Goal: Find specific page/section: Find specific page/section

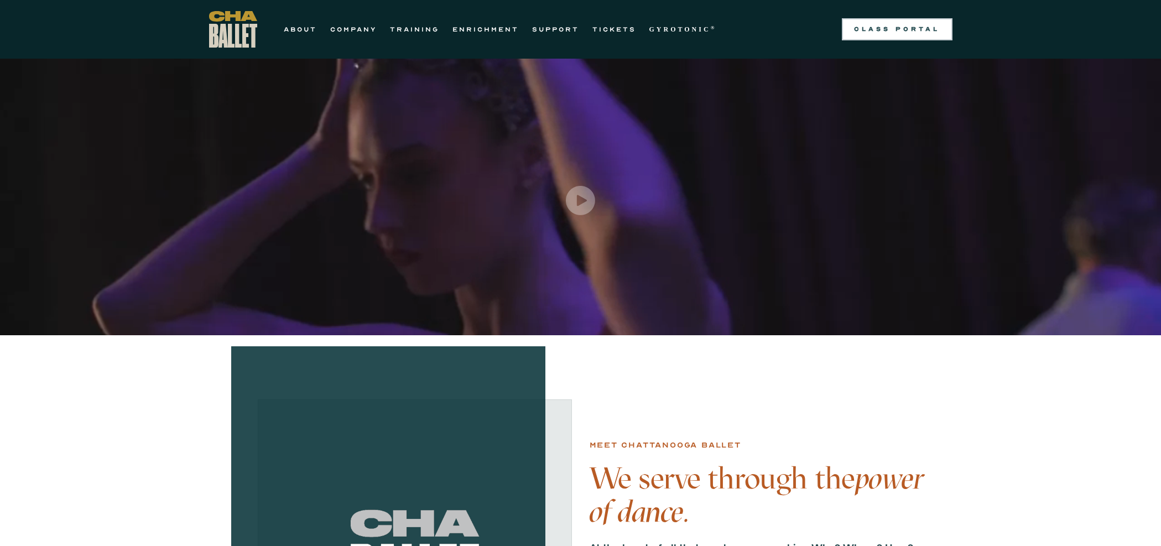
click at [883, 24] on link "Class Portal" at bounding box center [897, 29] width 111 height 22
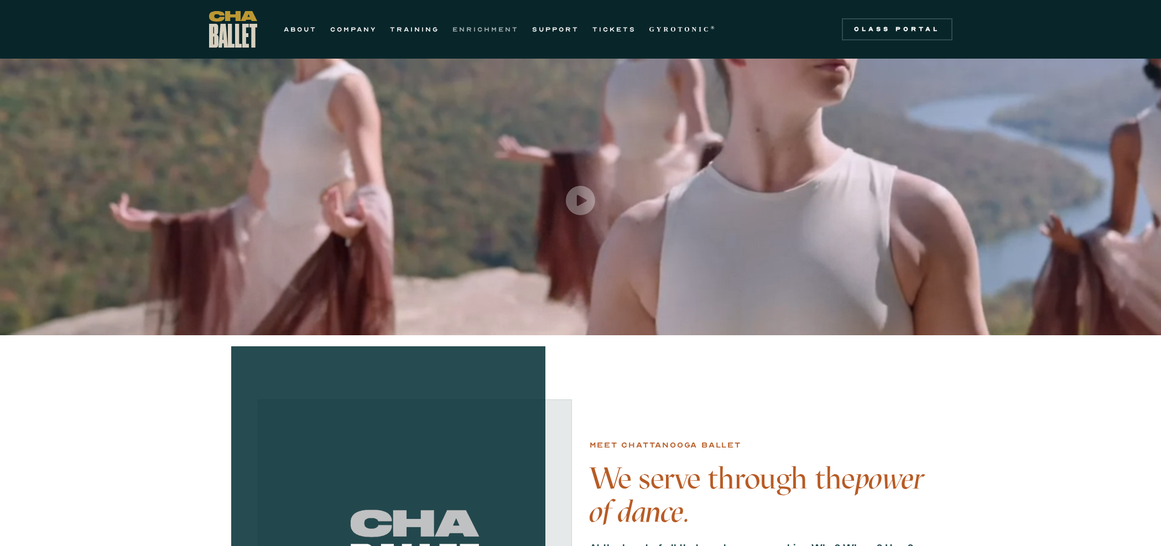
click at [466, 27] on link "ENRICHMENT" at bounding box center [486, 29] width 66 height 13
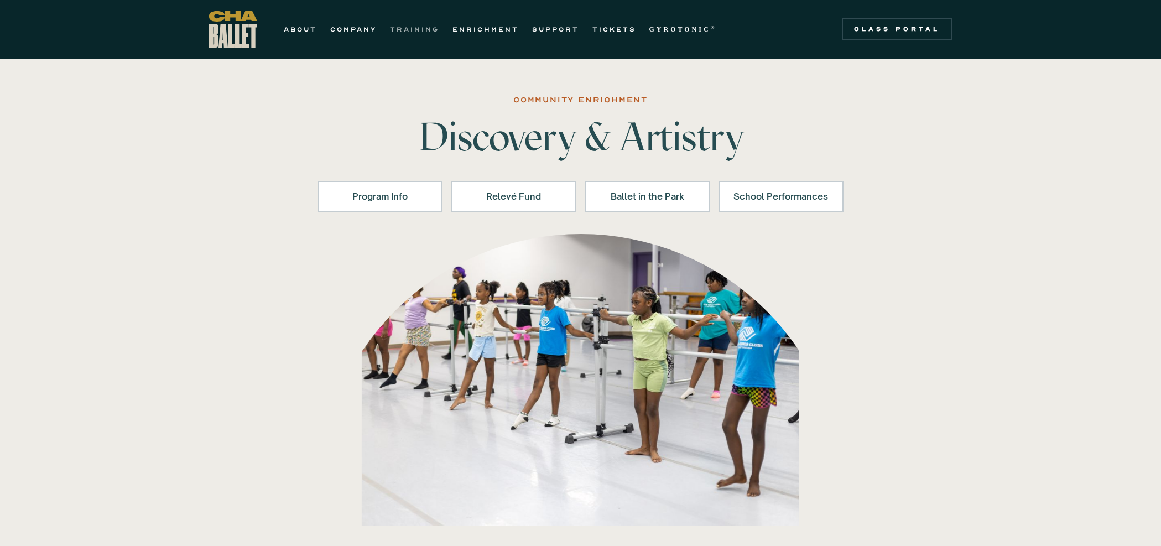
click at [421, 30] on link "TRAINING" at bounding box center [414, 29] width 49 height 13
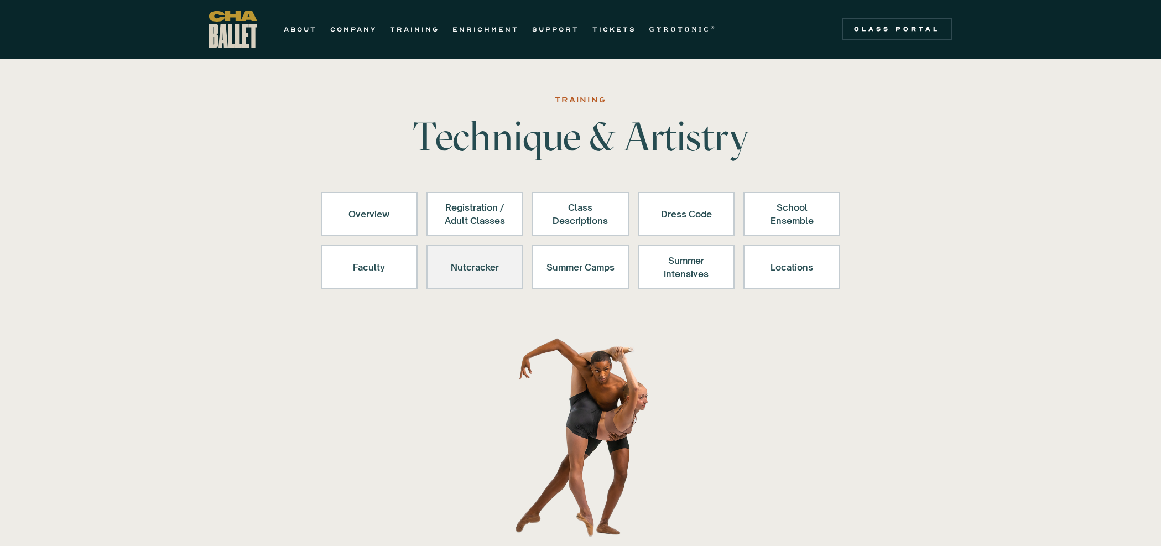
click at [478, 269] on div "Nutcracker" at bounding box center [475, 267] width 68 height 27
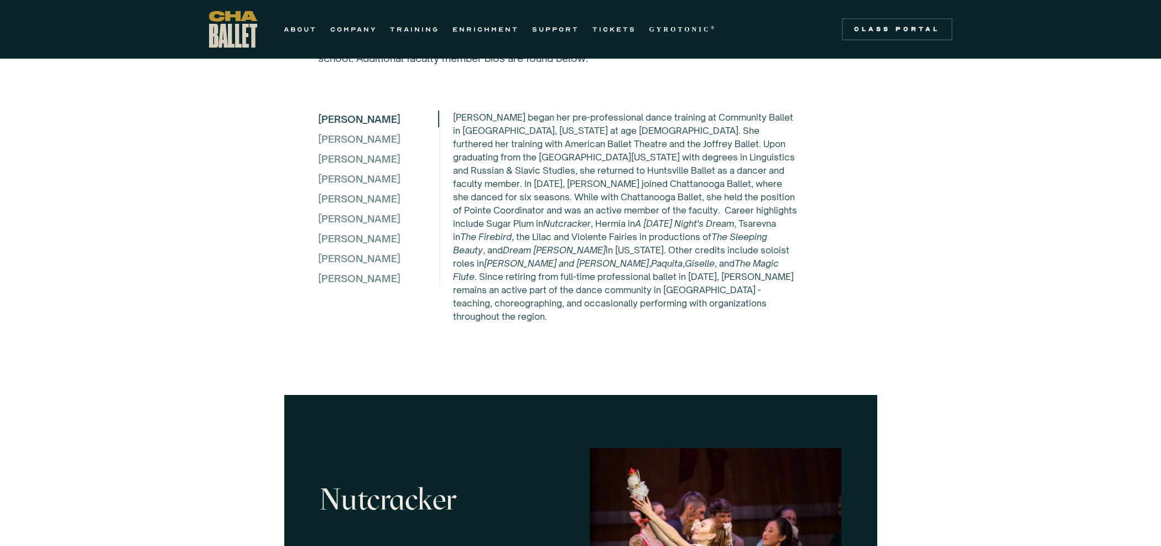
scroll to position [3007, 0]
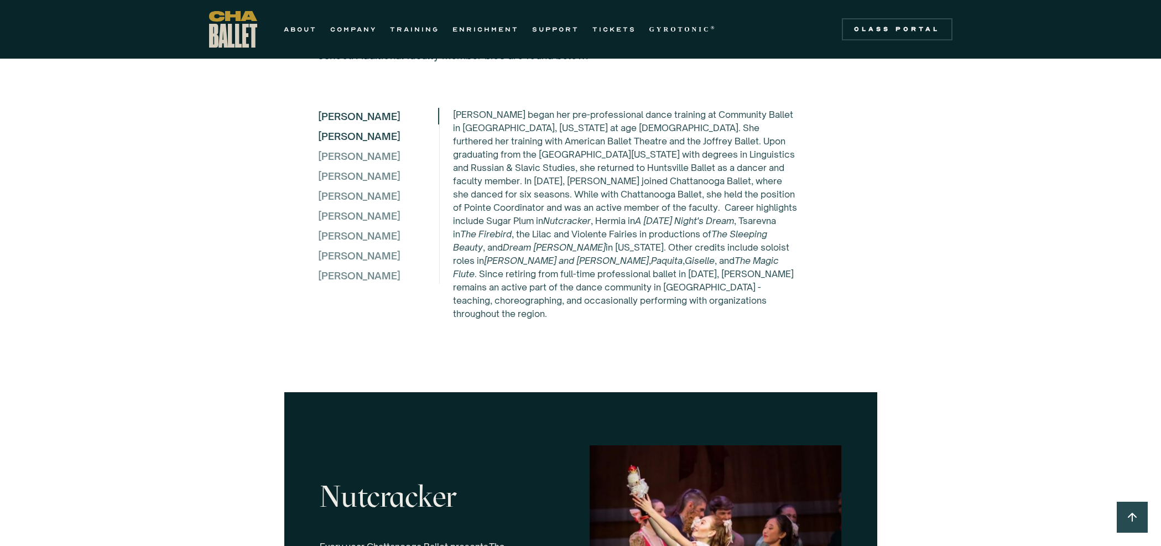
click at [366, 130] on div "Elena Bozzone" at bounding box center [378, 136] width 120 height 17
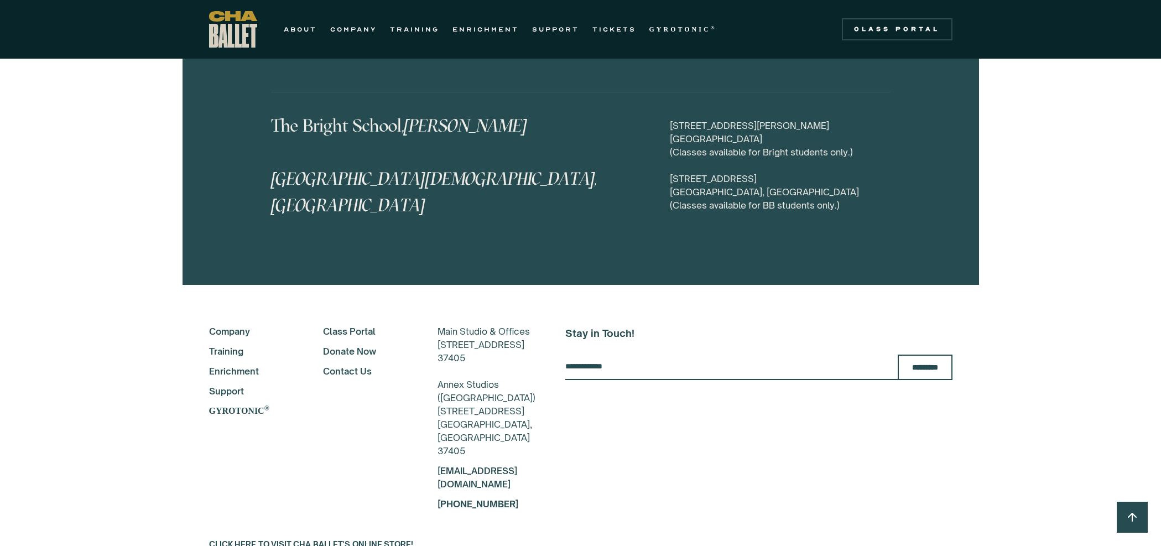
scroll to position [5439, 0]
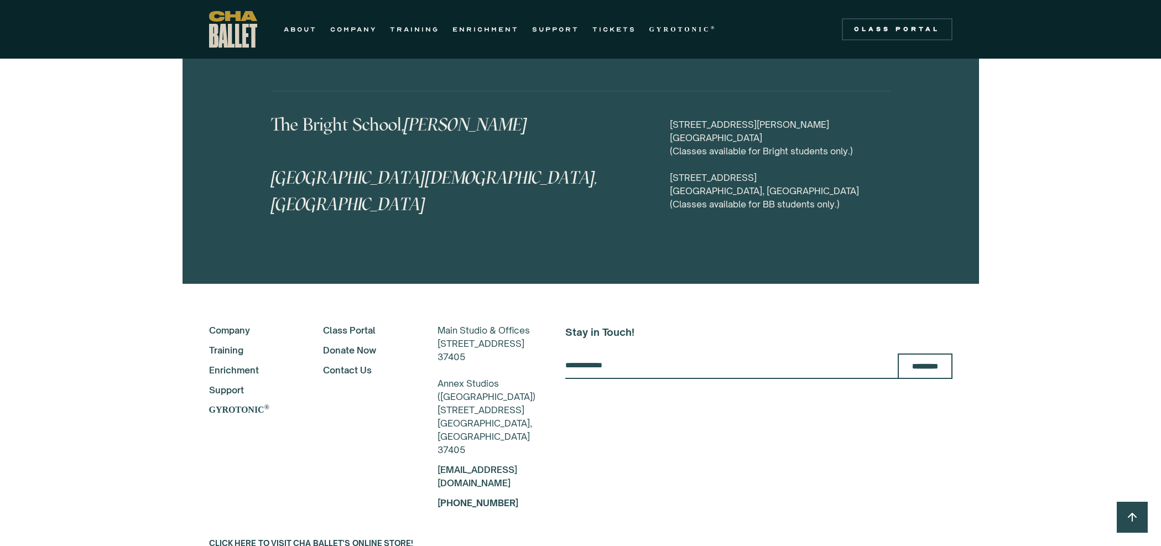
click at [341, 330] on link "Class Portal" at bounding box center [365, 330] width 85 height 13
